Goal: Use online tool/utility: Utilize a website feature to perform a specific function

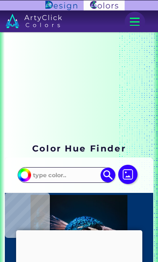
scroll to position [34, 0]
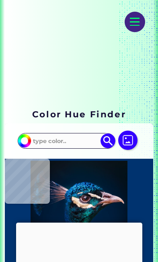
click at [53, 146] on input at bounding box center [66, 140] width 72 height 13
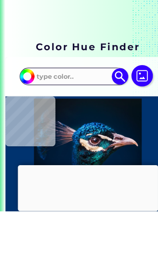
click at [48, 134] on input at bounding box center [66, 140] width 72 height 13
paste input "#8080FF"
type input "#8080FF"
type input "#8080ff"
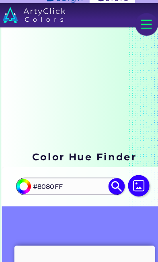
scroll to position [0, 0]
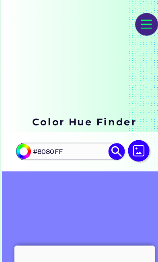
click at [69, 139] on input "#8080FF" at bounding box center [66, 135] width 72 height 13
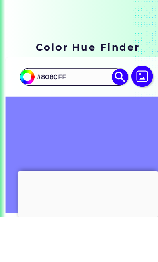
paste input "F99FB"
type input "#8F99FB"
type input "#8f99fb"
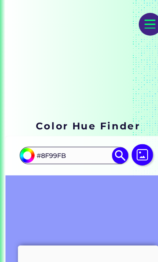
scroll to position [36, 0]
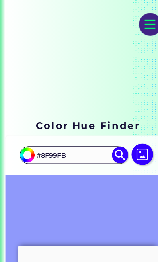
click at [68, 139] on input "#8F99FB" at bounding box center [66, 139] width 72 height 13
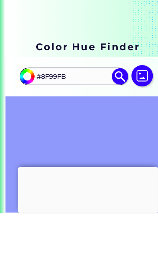
click at [48, 133] on input "#8F99FB" at bounding box center [66, 139] width 72 height 13
paste input "CCCCFF"
type input "#CCCCFF"
type input "#ccccff"
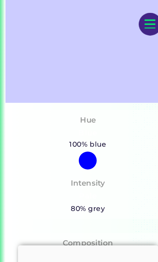
scroll to position [205, 0]
click at [74, 152] on div at bounding box center [79, 144] width 16 height 16
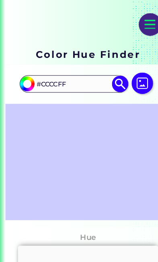
scroll to position [99, 0]
